Goal: Navigation & Orientation: Go to known website

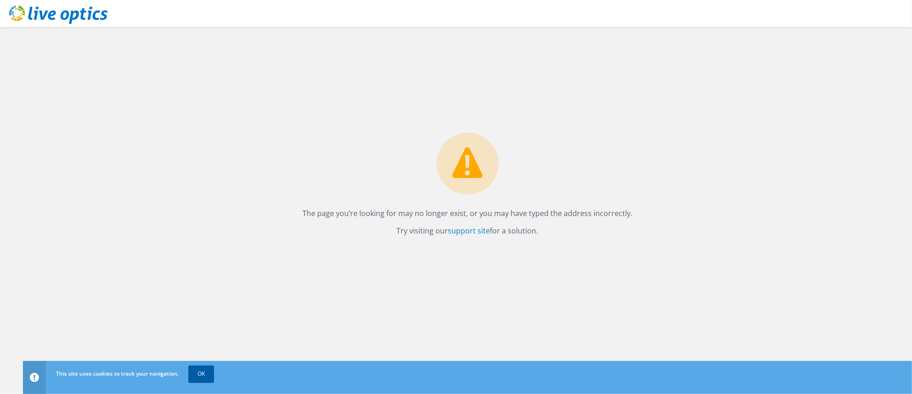
click at [209, 367] on link "OK" at bounding box center [201, 373] width 26 height 17
